Goal: Information Seeking & Learning: Check status

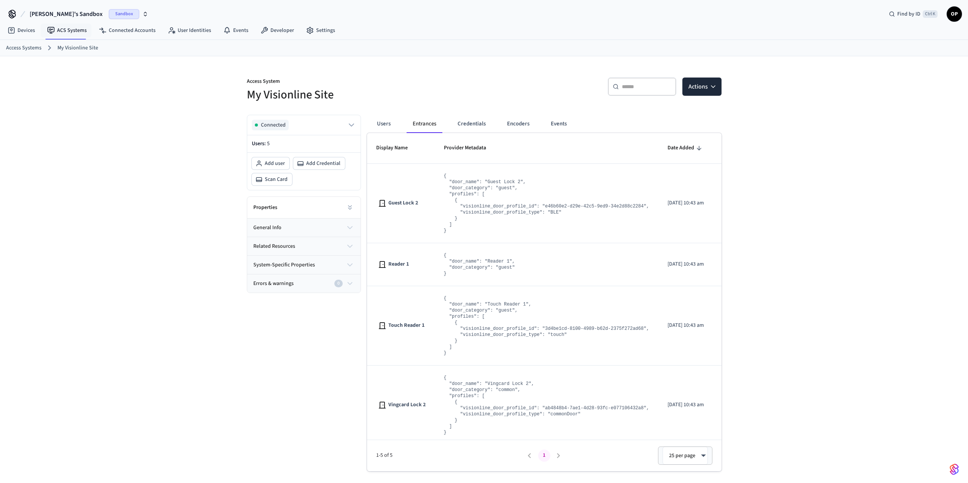
click at [109, 14] on span "Sandbox" at bounding box center [124, 14] width 30 height 10
click at [85, 63] on span "Production" at bounding box center [98, 64] width 30 height 10
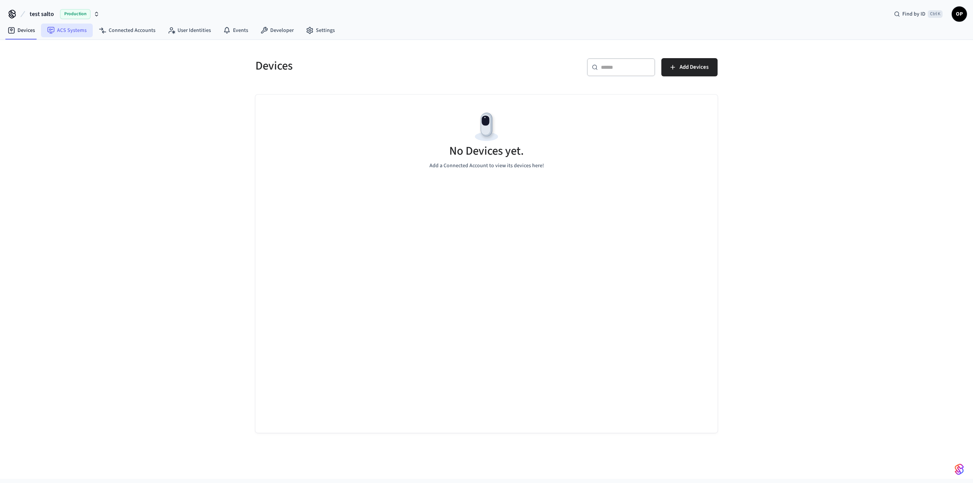
click at [79, 29] on link "ACS Systems" at bounding box center [67, 31] width 52 height 14
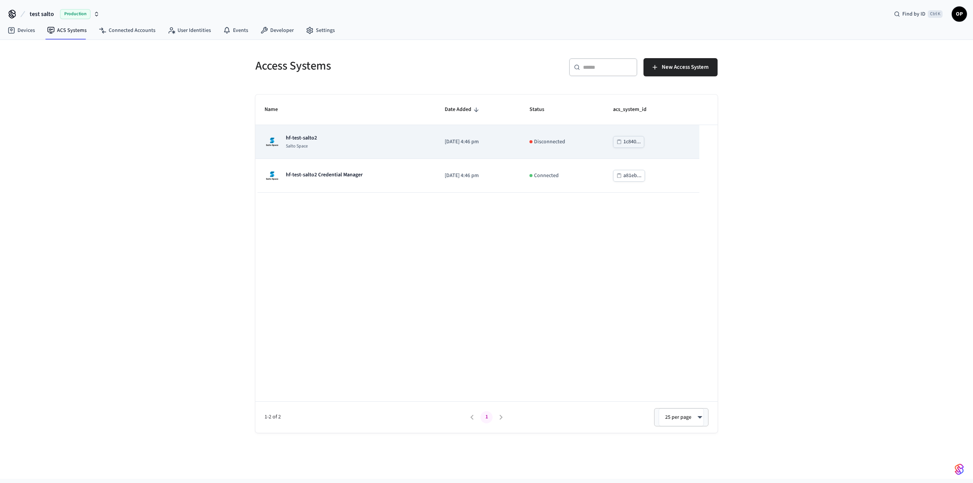
click at [322, 151] on td "hf-test-salto2 Salto Space" at bounding box center [346, 142] width 180 height 34
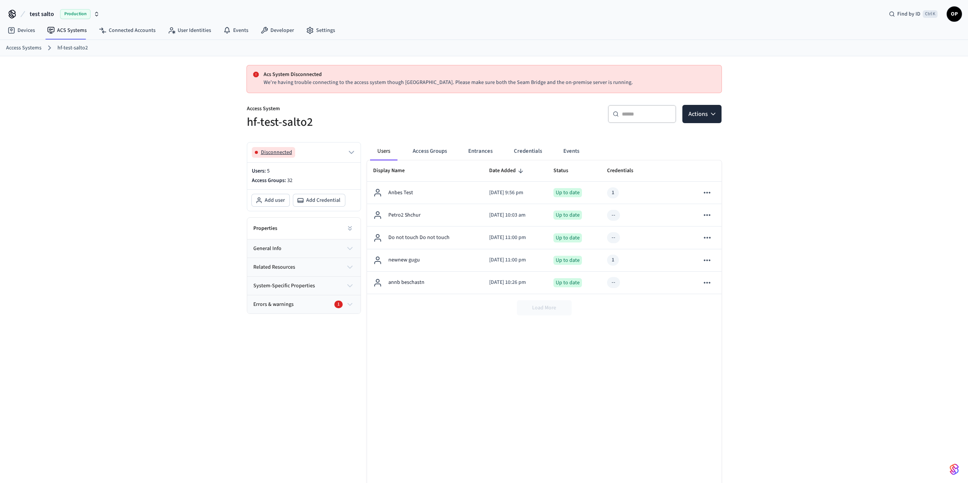
click at [283, 152] on span "Disconnected" at bounding box center [276, 153] width 31 height 8
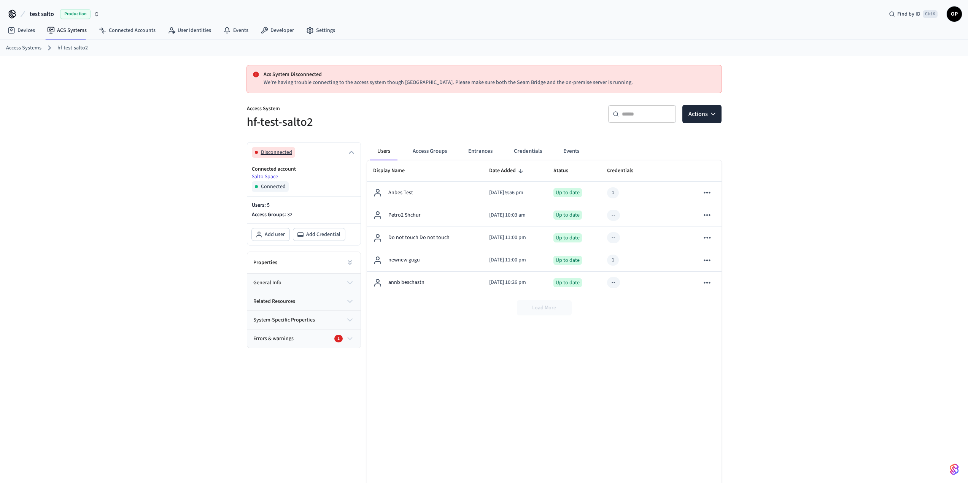
click at [274, 152] on span "Disconnected" at bounding box center [276, 153] width 31 height 8
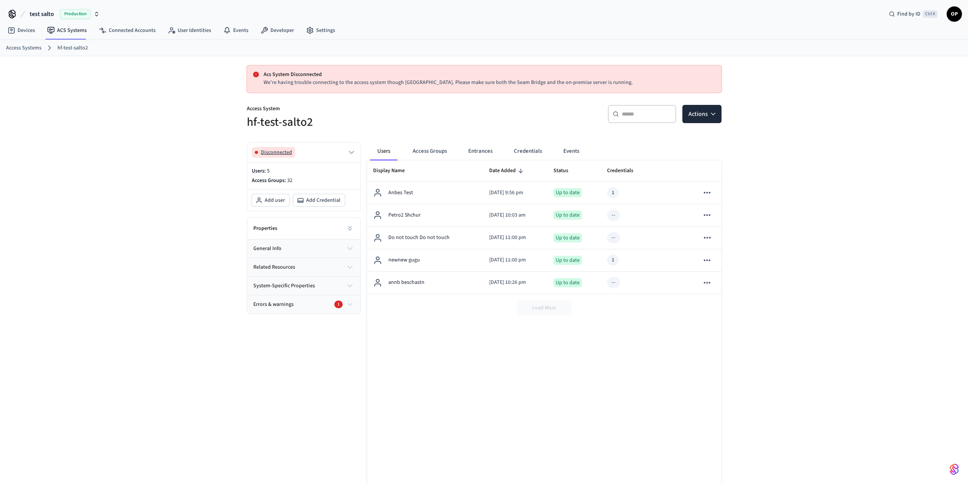
click at [274, 152] on span "Disconnected" at bounding box center [276, 153] width 31 height 8
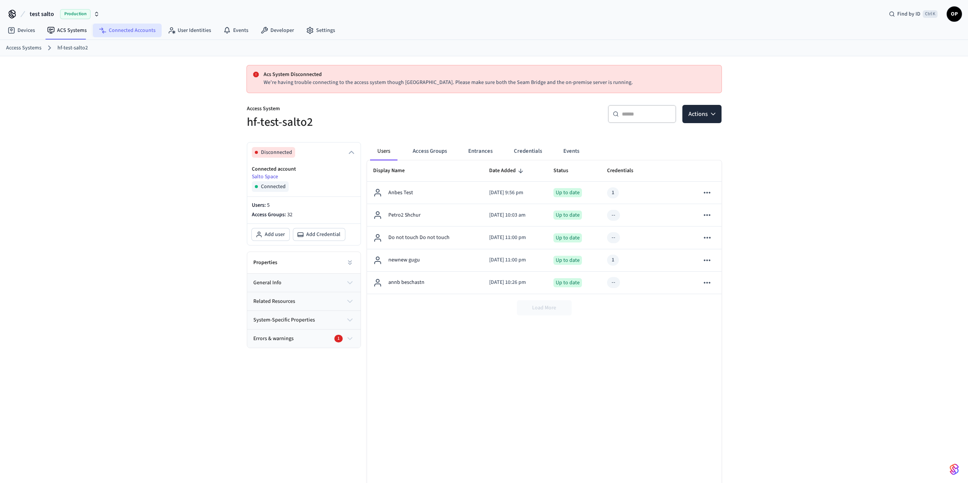
click at [111, 35] on link "Connected Accounts" at bounding box center [127, 31] width 69 height 14
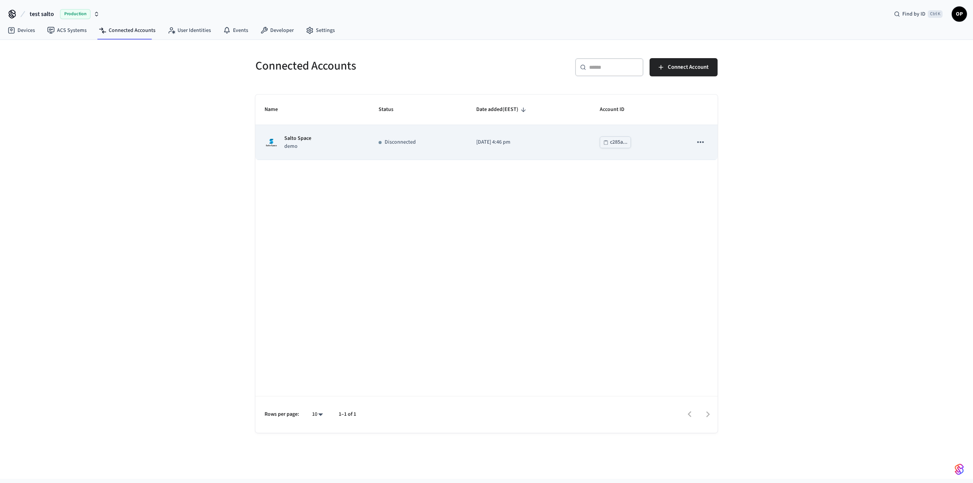
click at [700, 144] on icon "sticky table" at bounding box center [701, 142] width 10 height 10
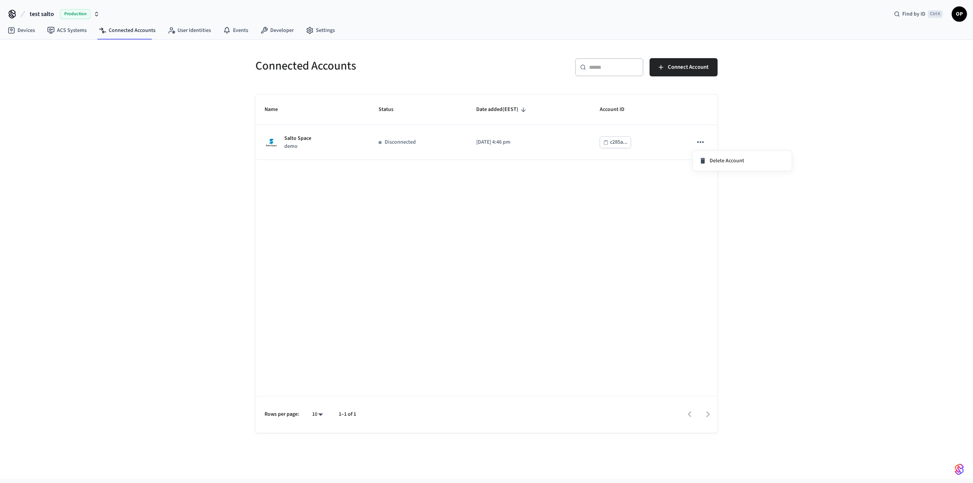
click at [375, 207] on div at bounding box center [486, 241] width 973 height 483
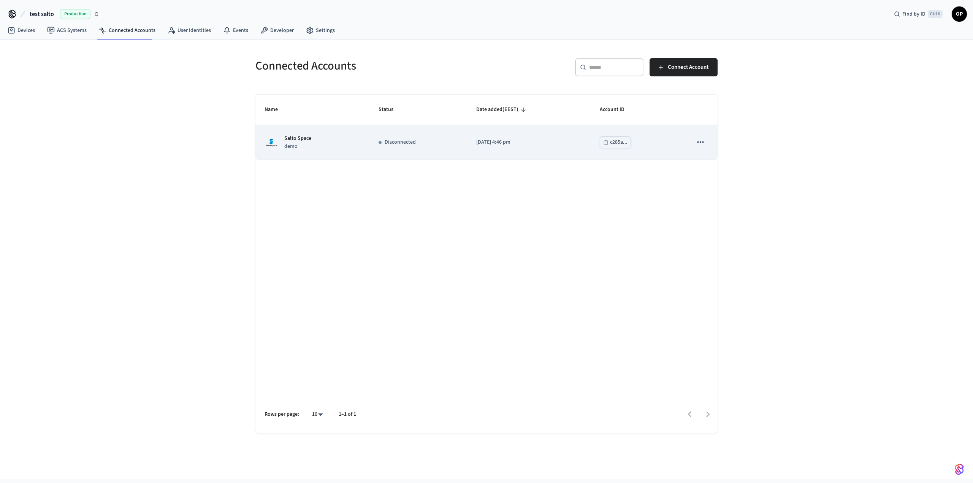
click at [368, 140] on td "Salto Space demo" at bounding box center [313, 142] width 114 height 35
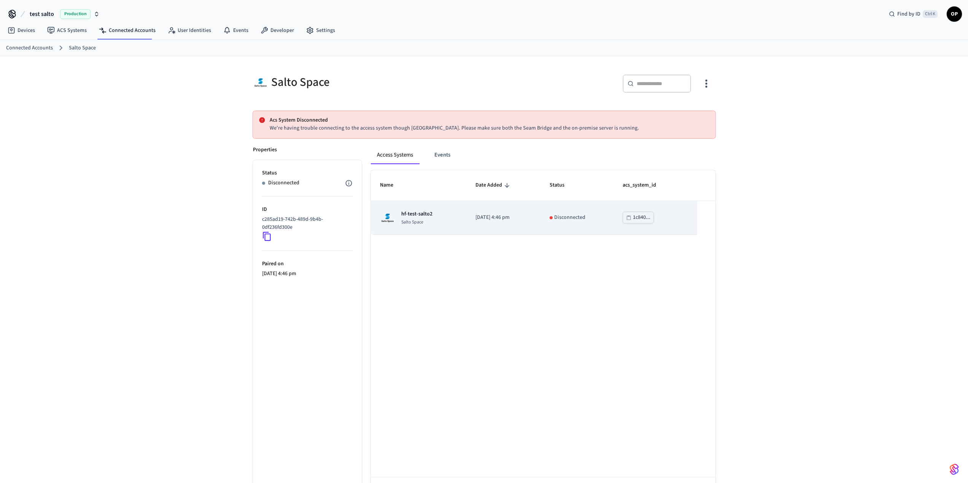
click at [584, 216] on p "Disconnected" at bounding box center [569, 218] width 31 height 8
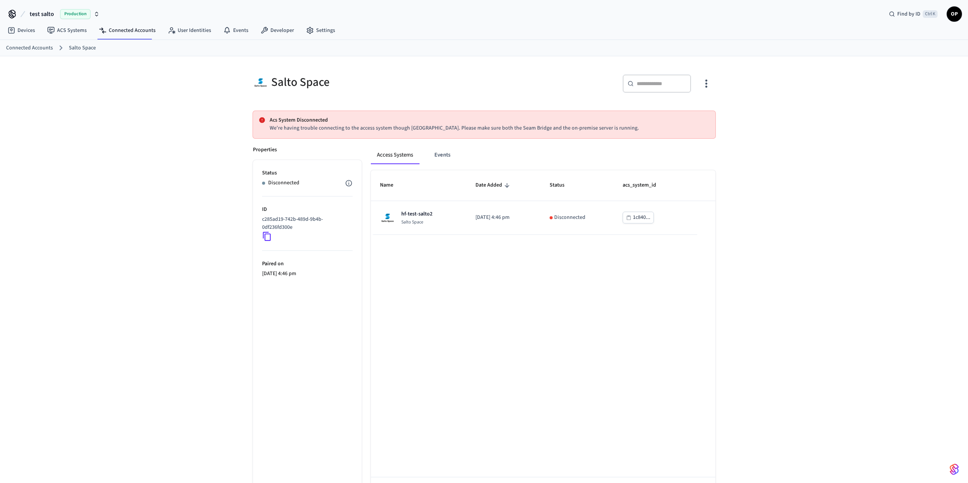
drag, startPoint x: 553, startPoint y: 308, endPoint x: 535, endPoint y: 297, distance: 21.3
click at [553, 308] on div "Name Date Added Status acs_system_id hf-test-salto2 Salto Space 2025/07/17 at 4…" at bounding box center [543, 339] width 345 height 338
click at [80, 29] on link "ACS Systems" at bounding box center [67, 31] width 52 height 14
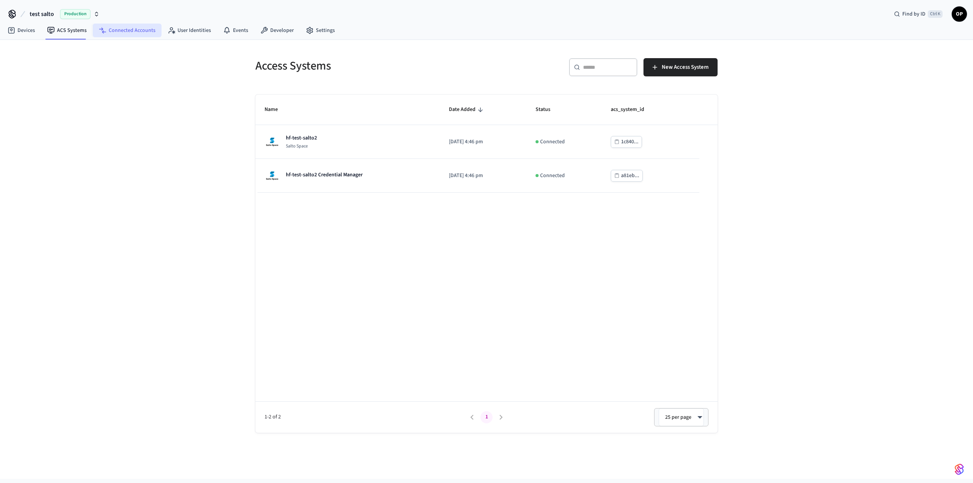
click at [116, 30] on link "Connected Accounts" at bounding box center [127, 31] width 69 height 14
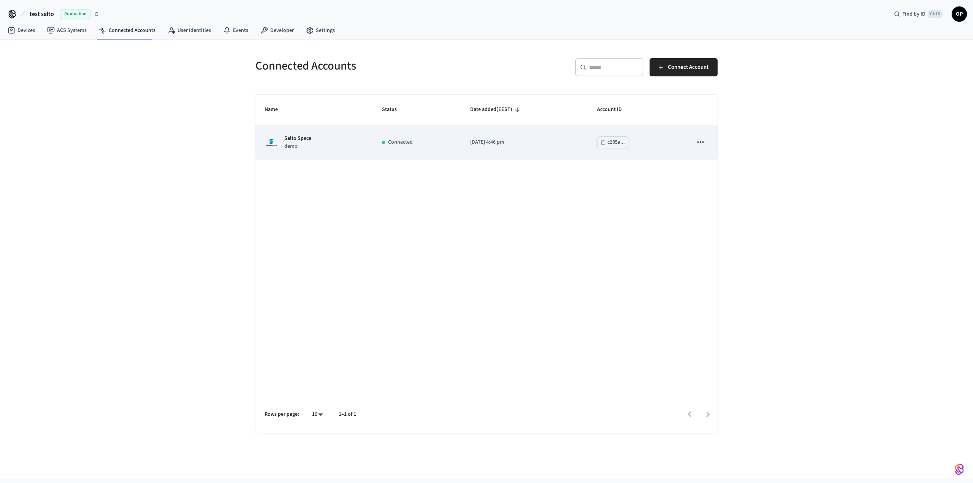
click at [374, 147] on td "Connected" at bounding box center [417, 142] width 89 height 35
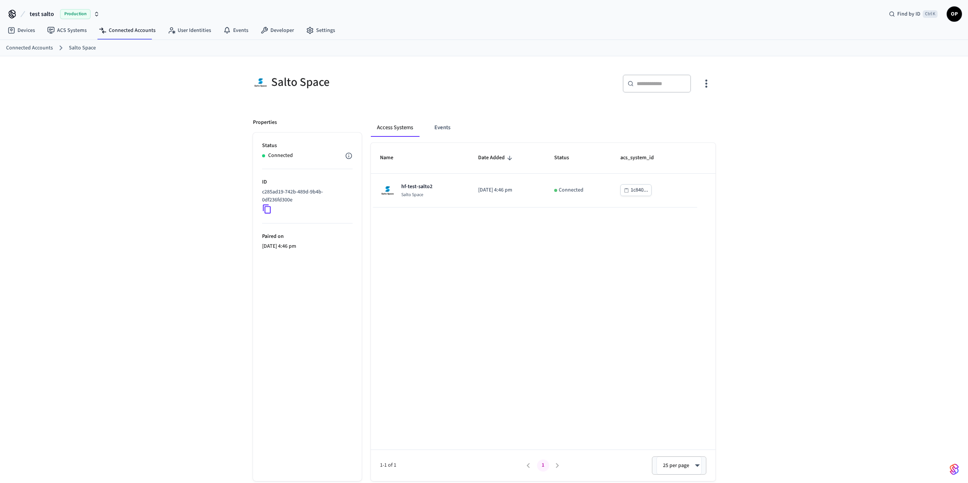
click at [185, 229] on div "Salto Space ​ ​ Properties Status Connected ID c285ad19-742b-489d-9b4b-0df236fd…" at bounding box center [484, 275] width 968 height 439
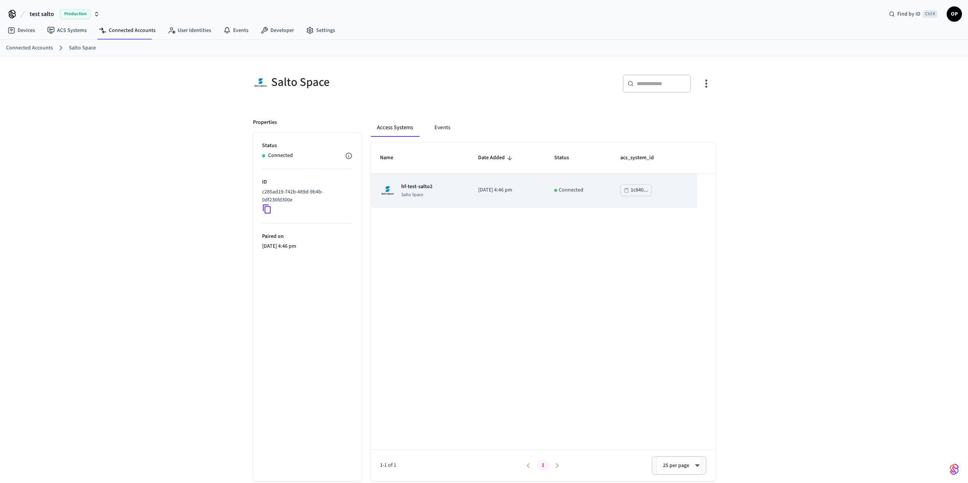
click at [432, 199] on td "hf-test-salto2 Salto Space" at bounding box center [420, 191] width 98 height 34
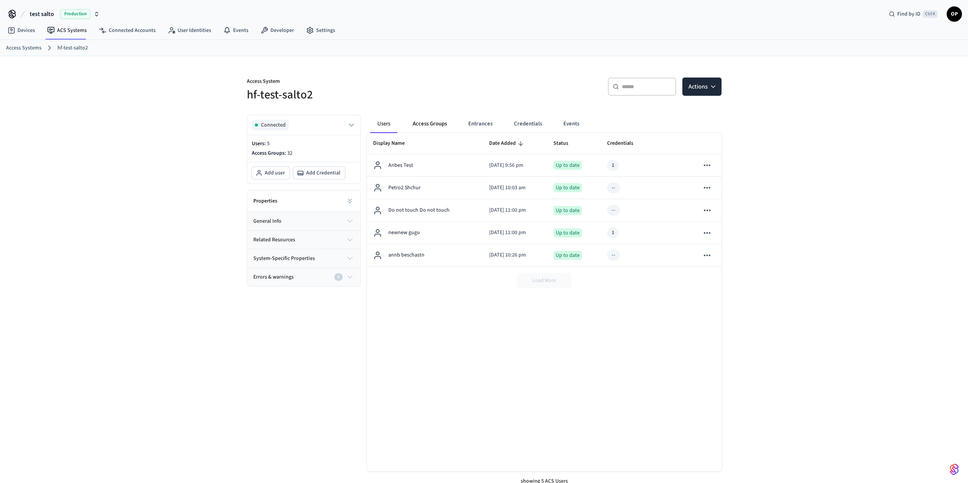
click at [427, 119] on button "Access Groups" at bounding box center [429, 124] width 46 height 18
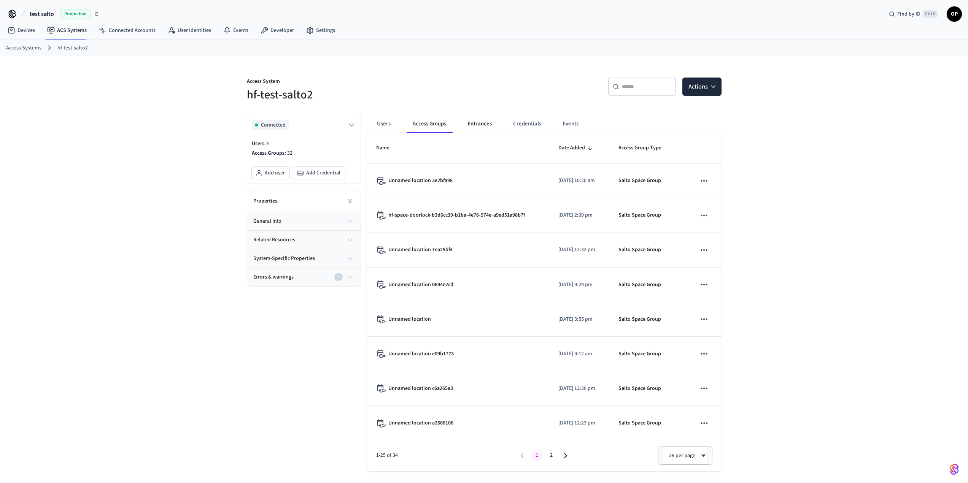
click at [473, 120] on button "Entrances" at bounding box center [479, 124] width 37 height 18
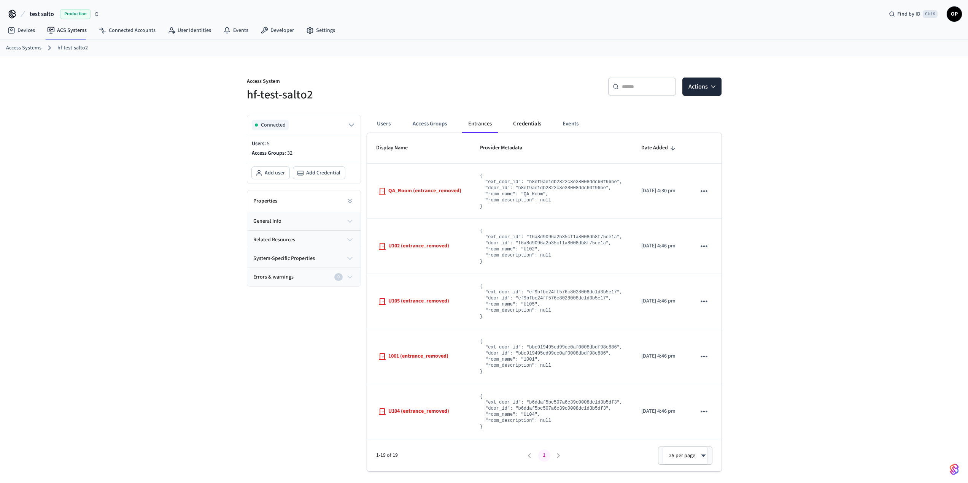
click at [523, 122] on button "Credentials" at bounding box center [527, 124] width 40 height 18
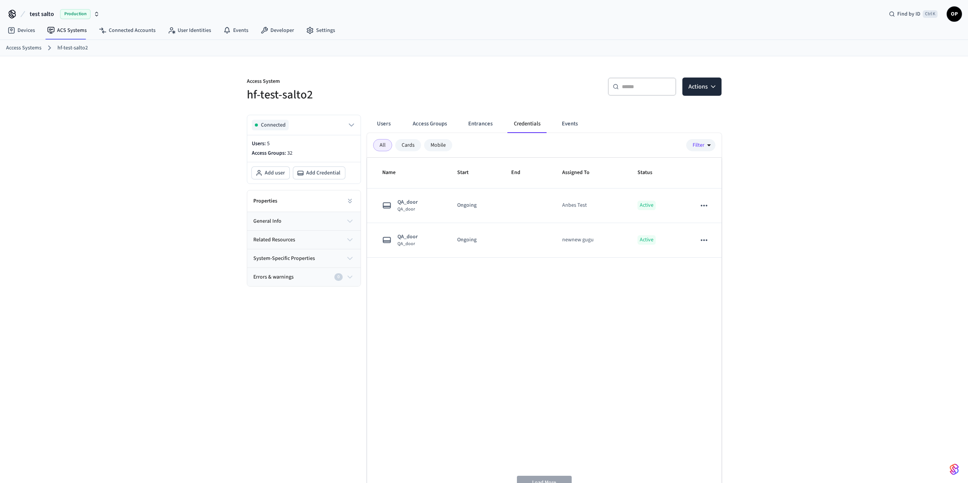
click at [576, 123] on button "Events" at bounding box center [570, 124] width 28 height 18
